Goal: Check status: Check status

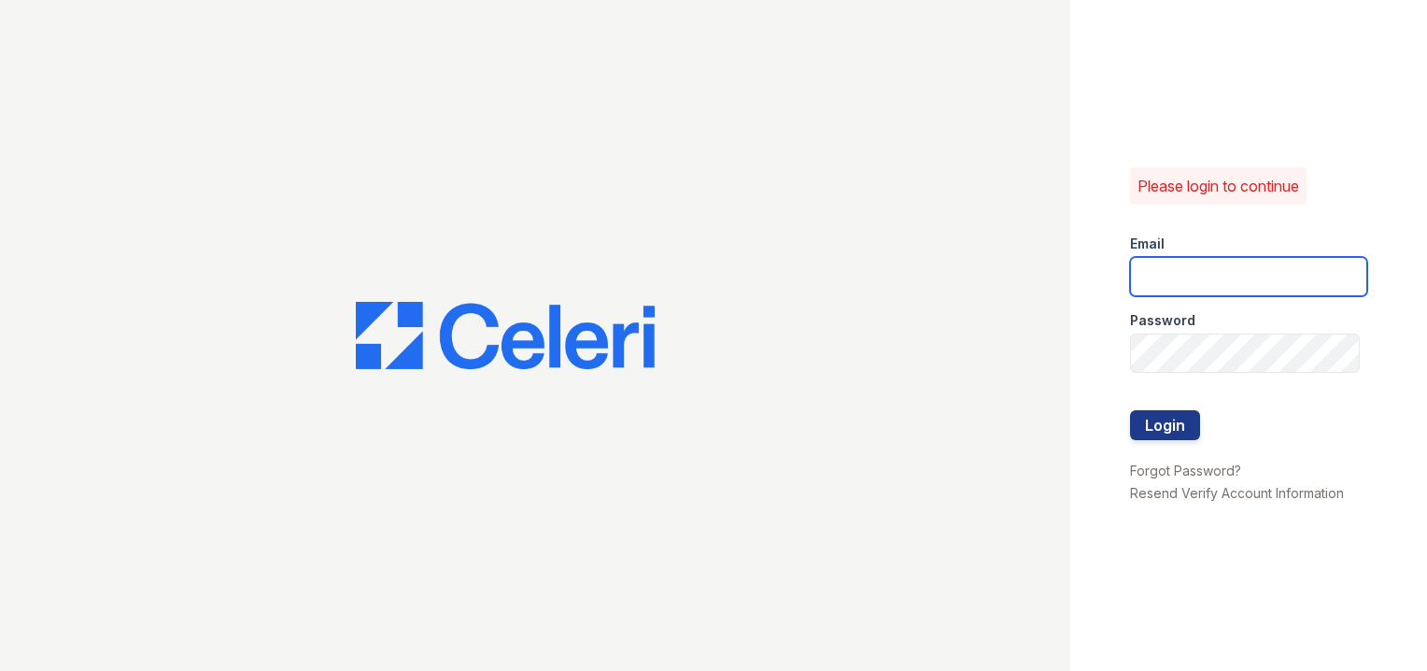
type input "[EMAIL_ADDRESS][DOMAIN_NAME]"
click at [1041, 407] on div at bounding box center [535, 335] width 1070 height 671
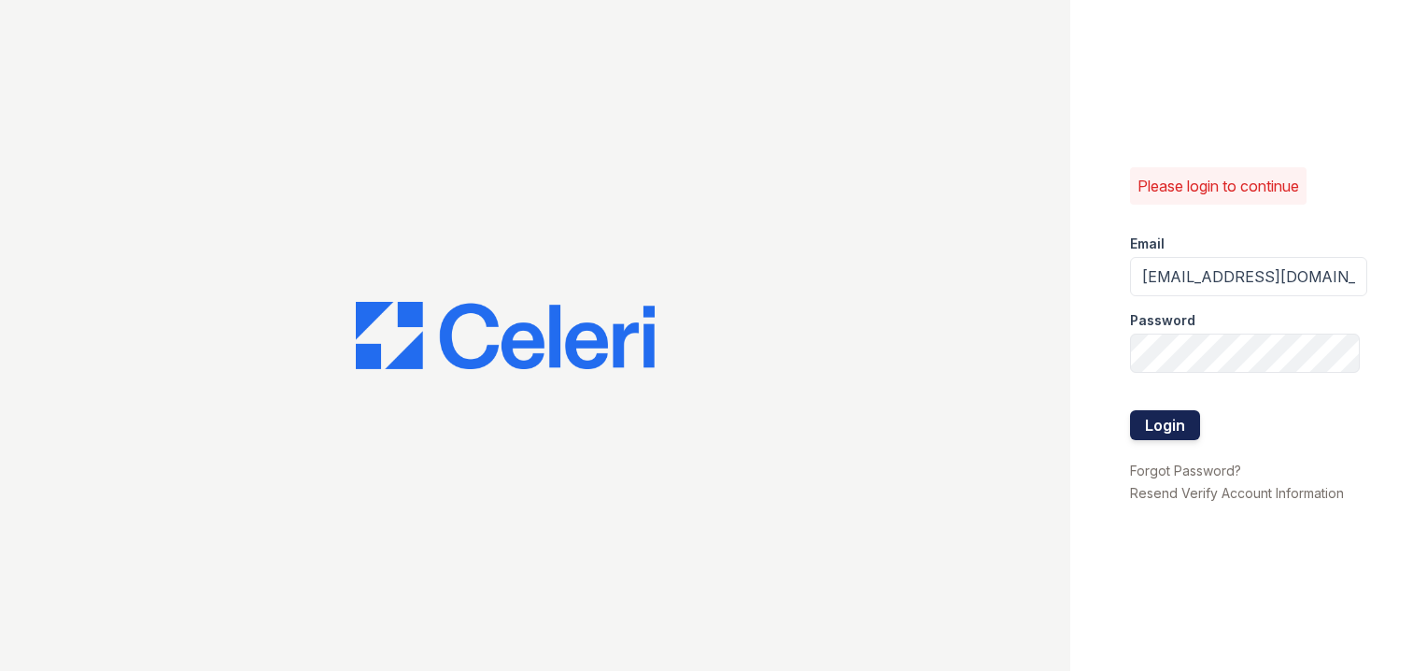
click at [1182, 425] on button "Login" at bounding box center [1165, 425] width 70 height 30
drag, startPoint x: 1180, startPoint y: 423, endPoint x: 1167, endPoint y: 411, distance: 17.8
click at [1181, 423] on button "Login" at bounding box center [1165, 425] width 70 height 30
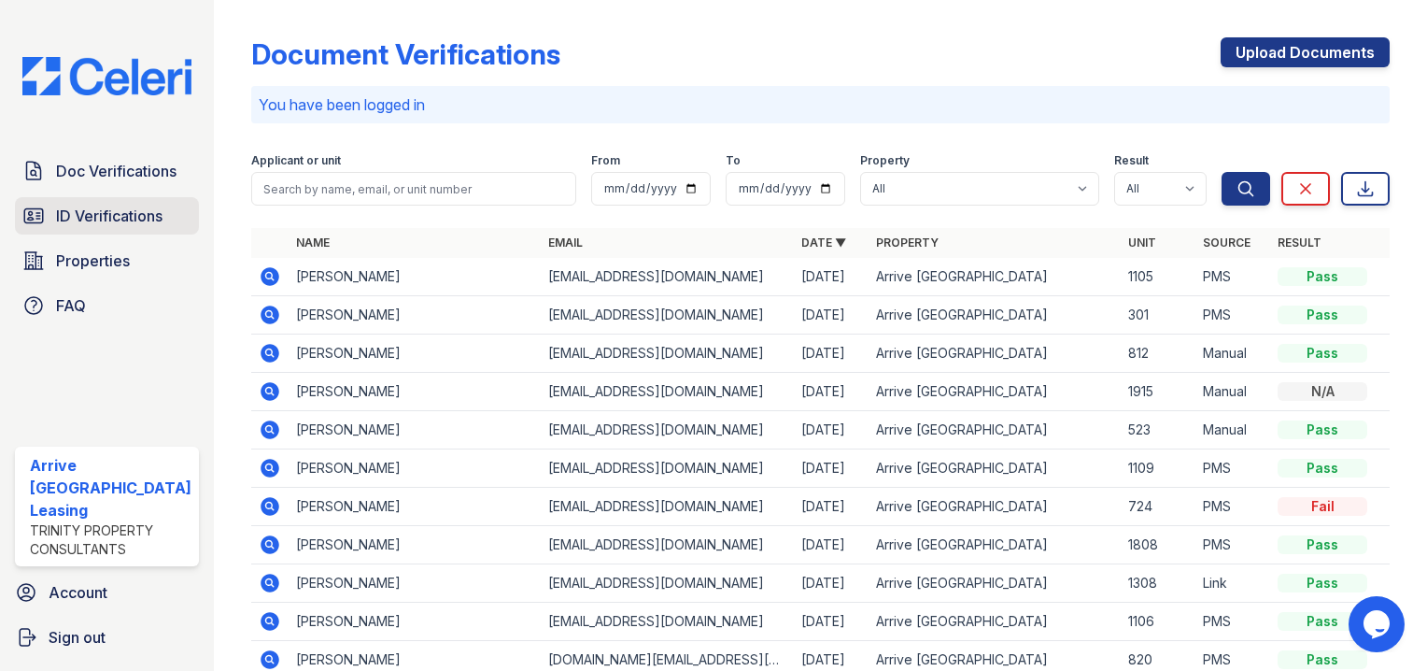
drag, startPoint x: 145, startPoint y: 196, endPoint x: 144, endPoint y: 220, distance: 23.4
click at [145, 196] on div "Doc Verifications ID Verifications Properties FAQ" at bounding box center [106, 238] width 199 height 172
click at [144, 220] on span "ID Verifications" at bounding box center [109, 216] width 106 height 22
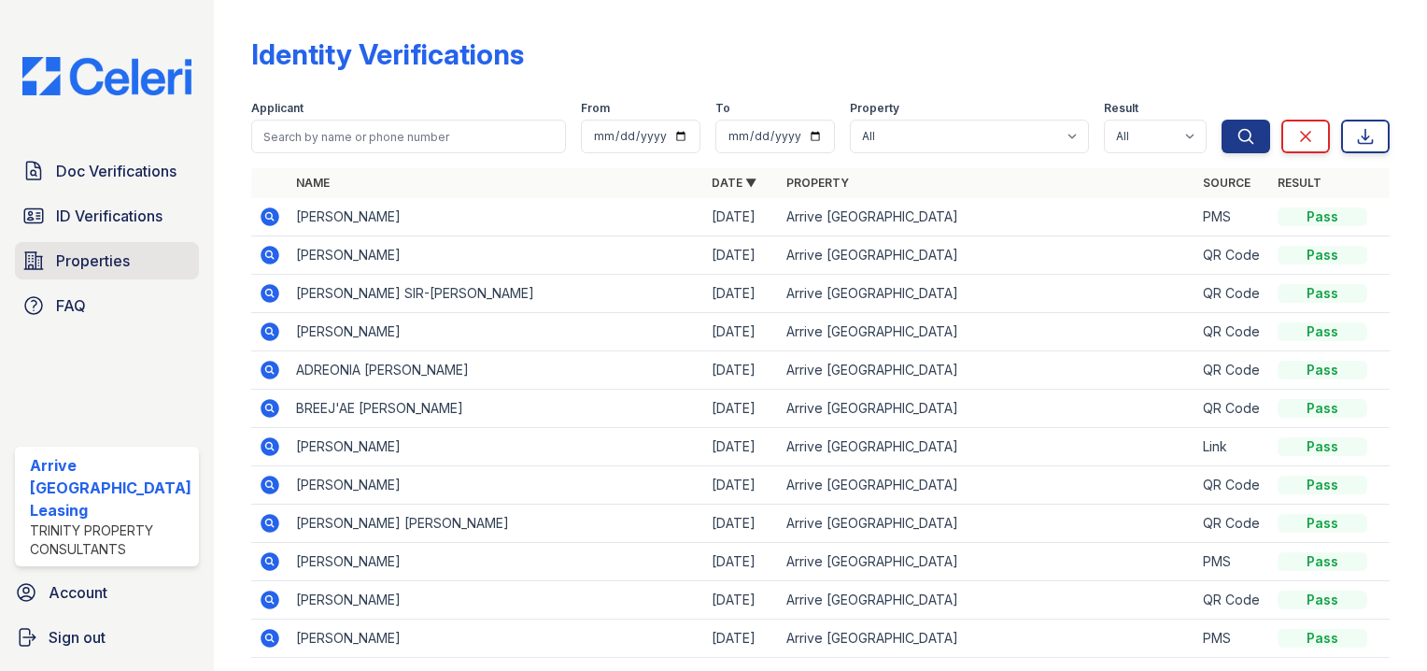
click at [91, 246] on link "Properties" at bounding box center [107, 260] width 184 height 37
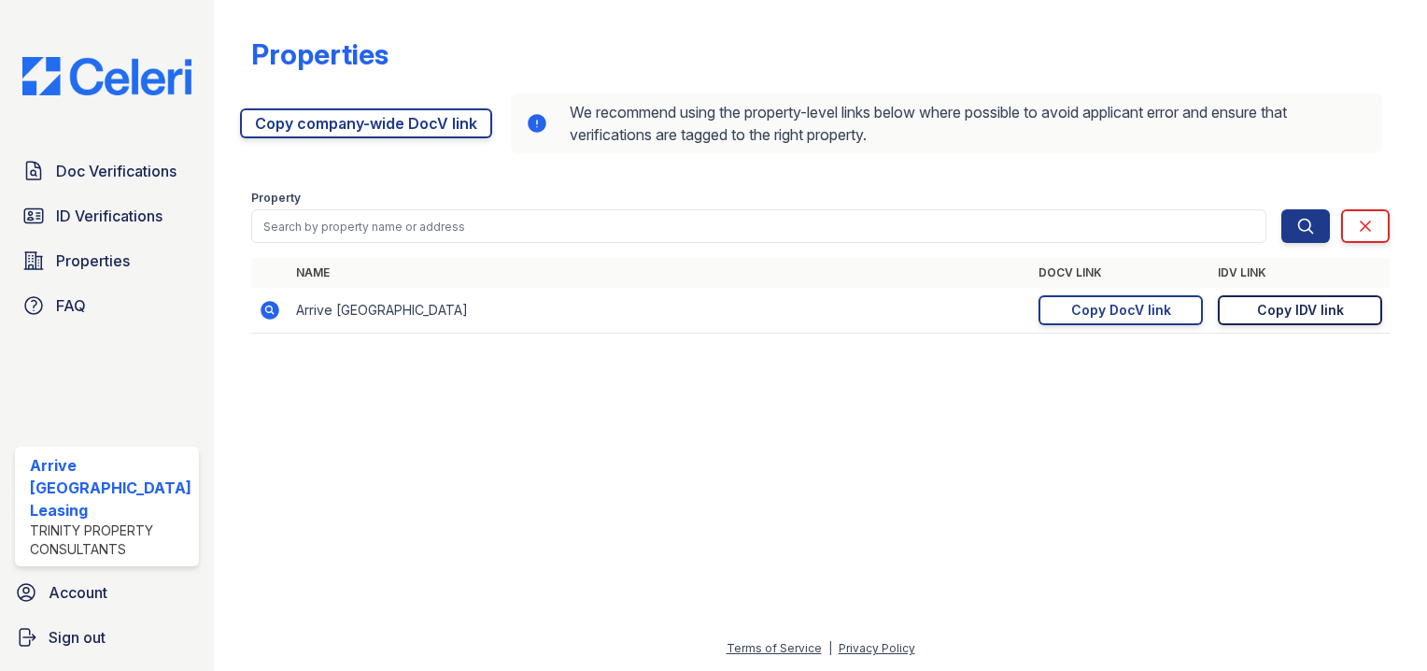
click at [1304, 310] on div "Copy IDV link" at bounding box center [1300, 310] width 87 height 19
click at [139, 223] on span "ID Verifications" at bounding box center [109, 216] width 106 height 22
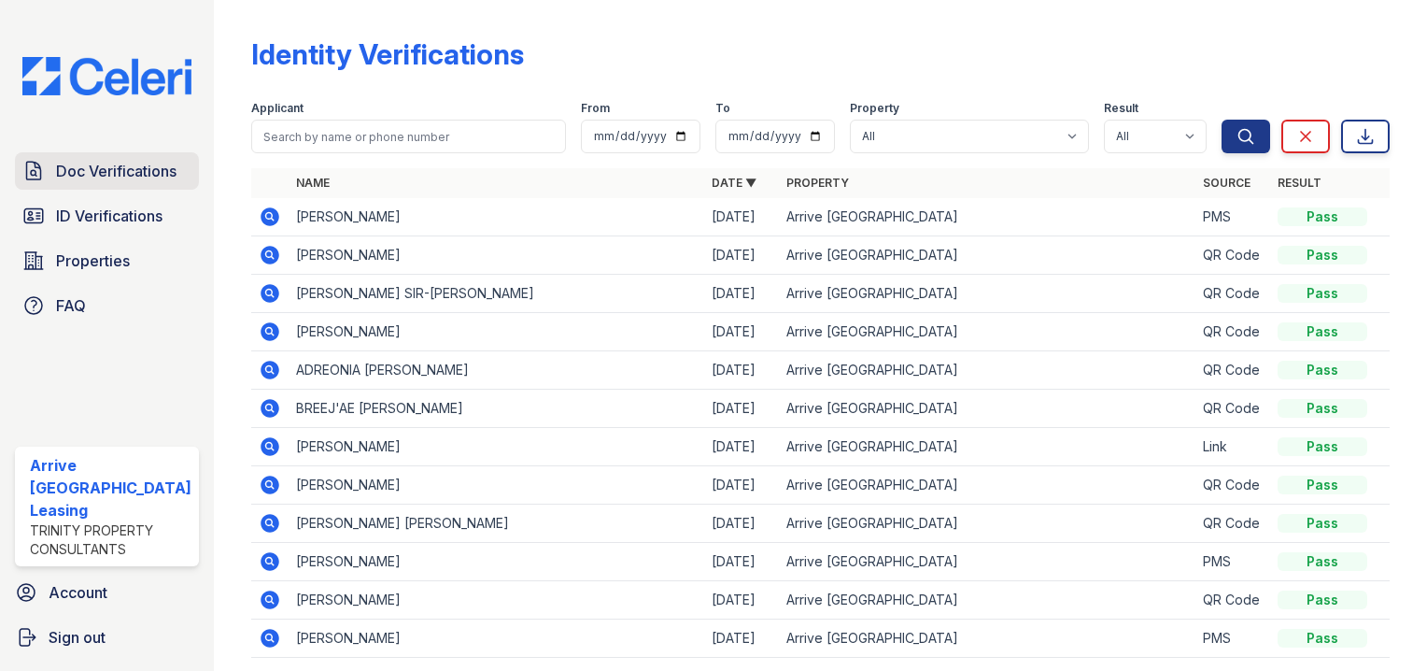
click at [140, 179] on span "Doc Verifications" at bounding box center [116, 171] width 120 height 22
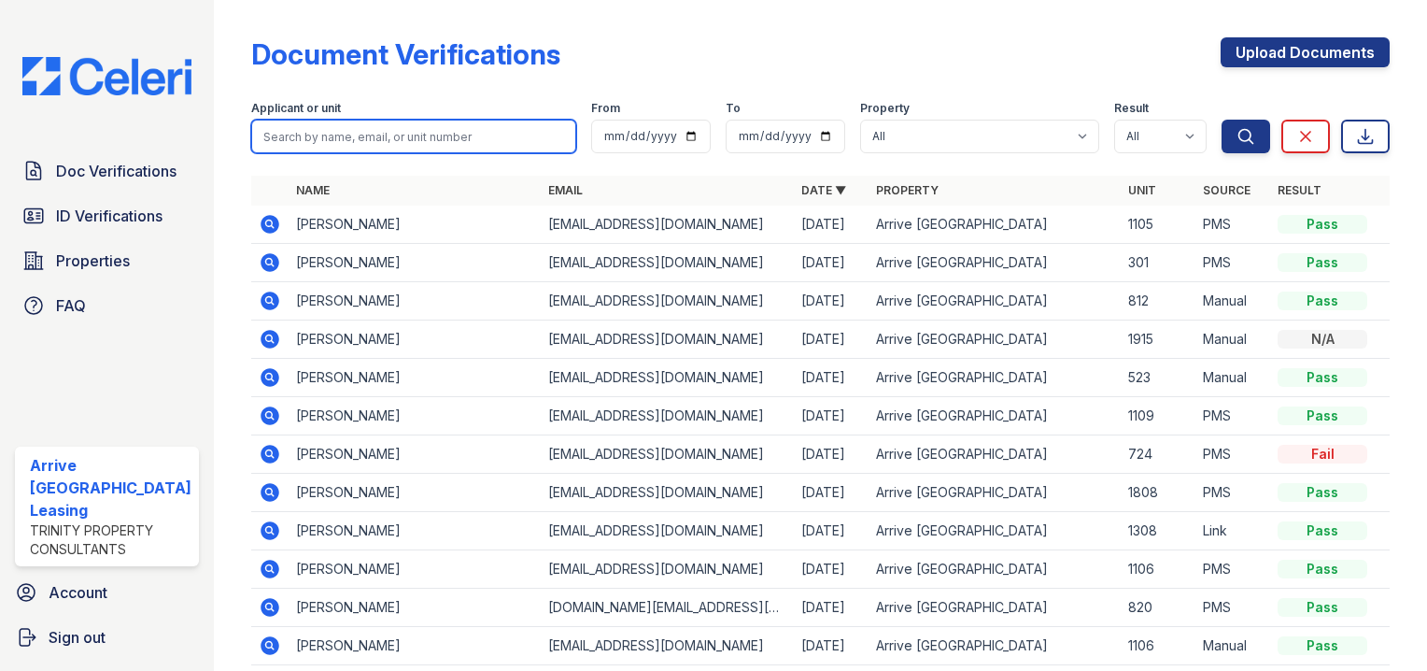
click at [445, 135] on input "search" at bounding box center [413, 137] width 325 height 34
type input "gonzalo"
click at [1222, 120] on button "Search" at bounding box center [1246, 137] width 49 height 34
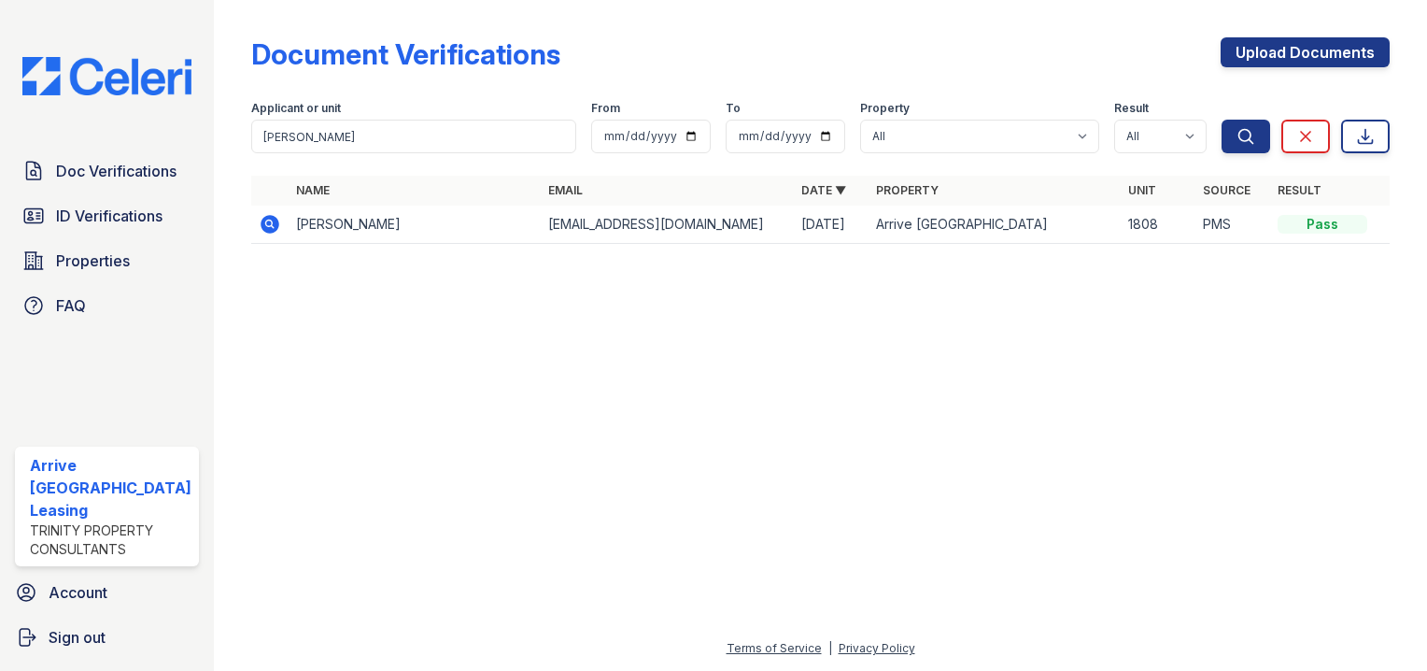
click at [265, 224] on icon at bounding box center [270, 224] width 19 height 19
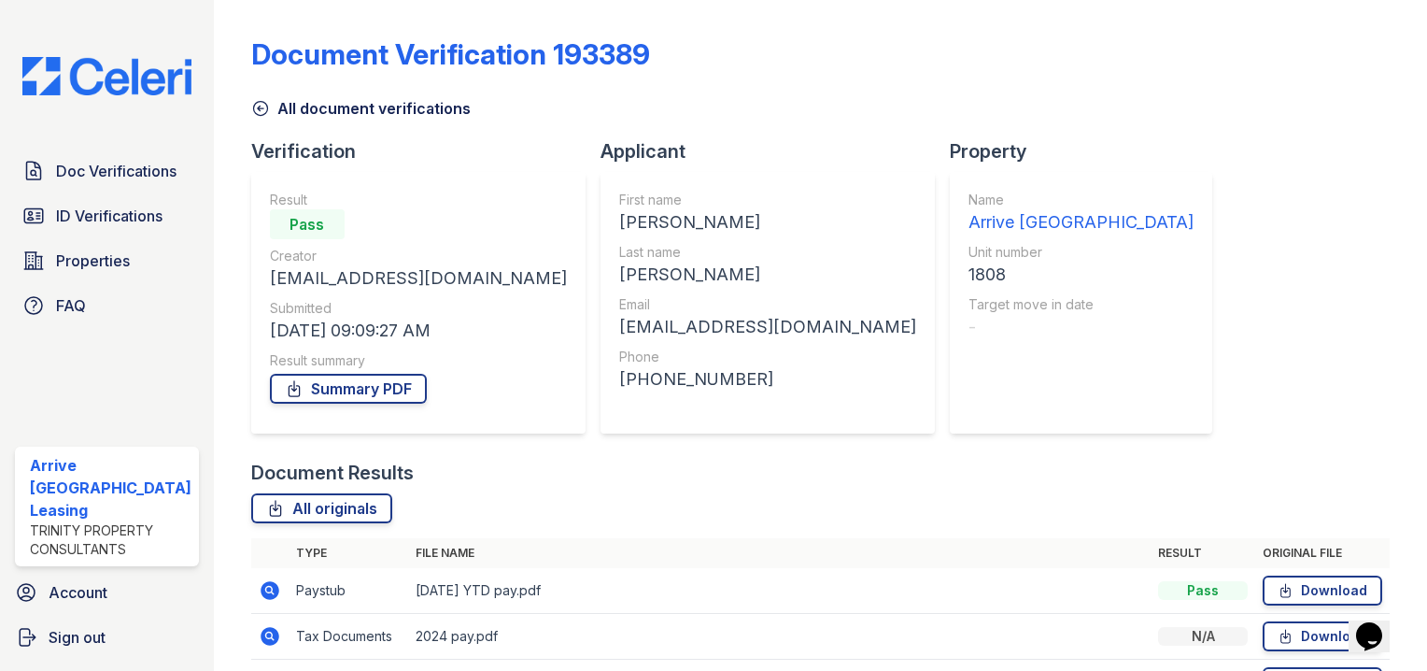
click at [350, 361] on div "Result summary" at bounding box center [418, 360] width 297 height 19
click at [351, 375] on link "Summary PDF" at bounding box center [348, 389] width 157 height 30
click at [157, 218] on span "ID Verifications" at bounding box center [109, 216] width 106 height 22
click at [157, 219] on span "ID Verifications" at bounding box center [109, 216] width 106 height 22
